Goal: Check status: Check status

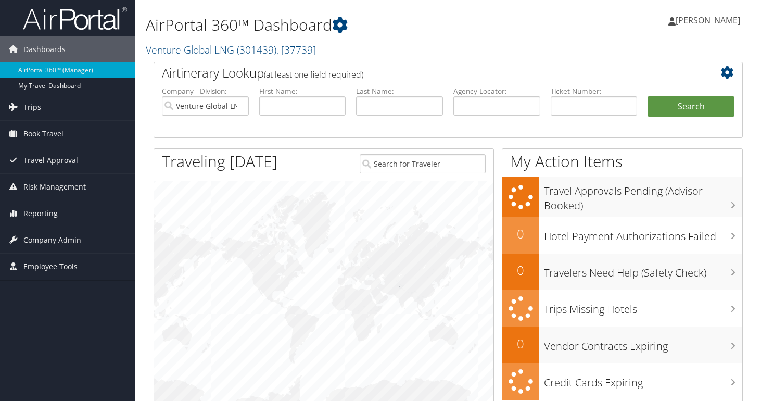
scroll to position [2, 0]
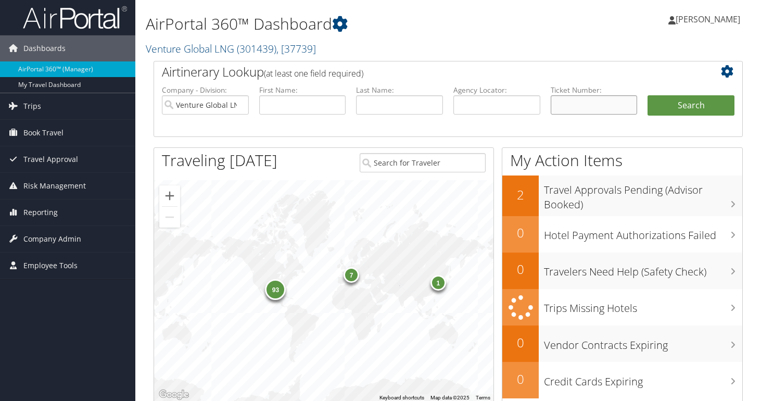
click at [561, 104] on input "text" at bounding box center [594, 104] width 87 height 19
paste input "0167310622610"
type input "0167310622610"
click at [647, 95] on button "Search" at bounding box center [690, 105] width 87 height 21
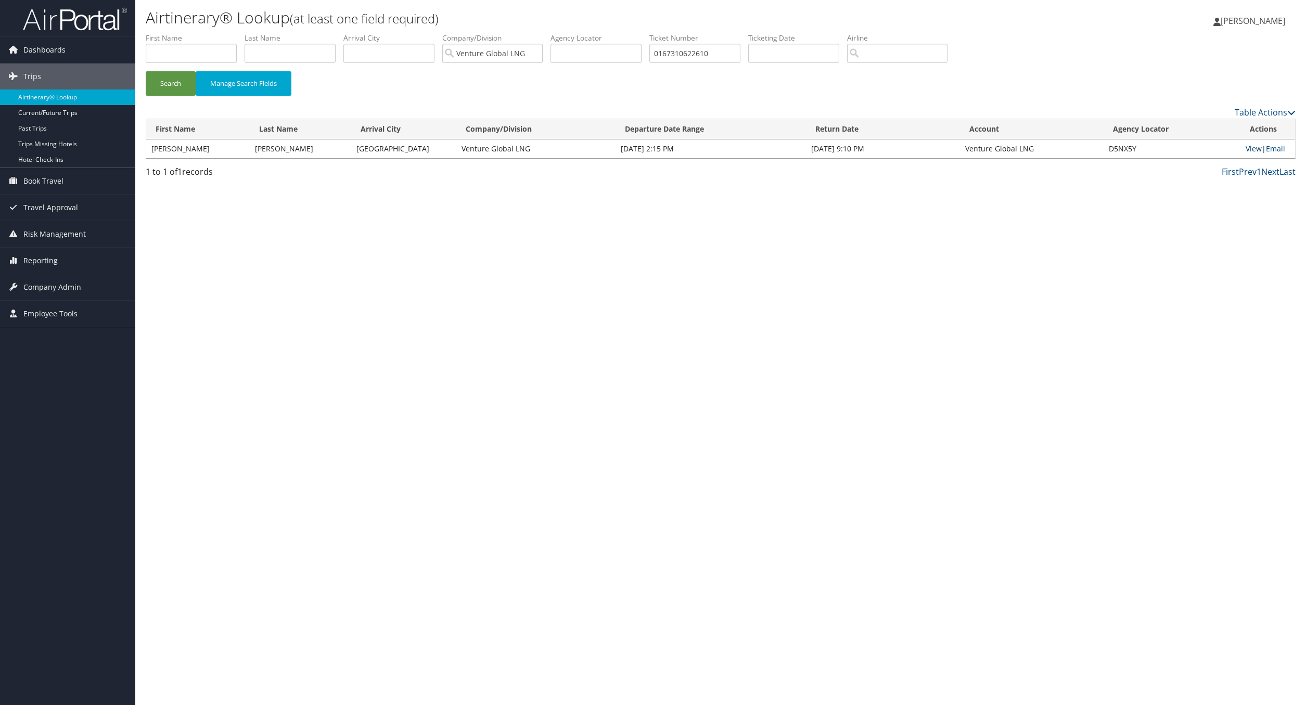
click at [760, 151] on link "View" at bounding box center [1254, 149] width 16 height 10
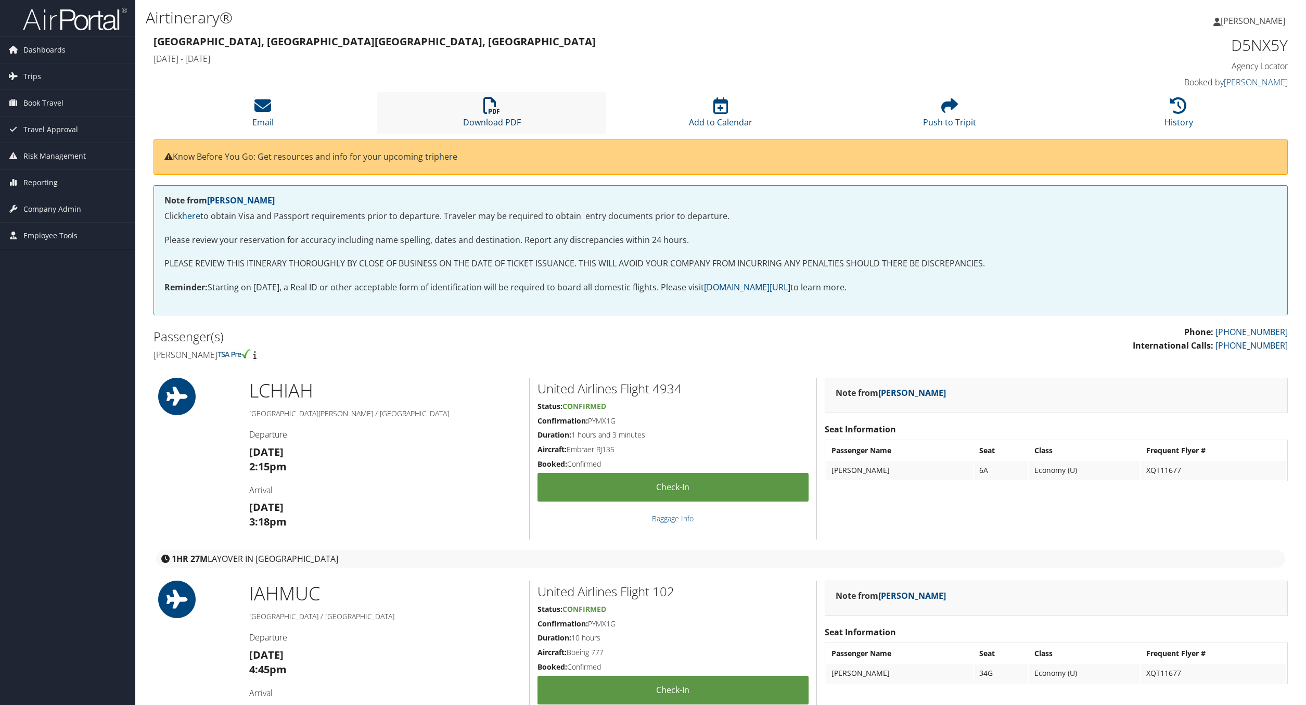
click at [492, 101] on icon at bounding box center [491, 105] width 17 height 17
